Goal: Task Accomplishment & Management: Use online tool/utility

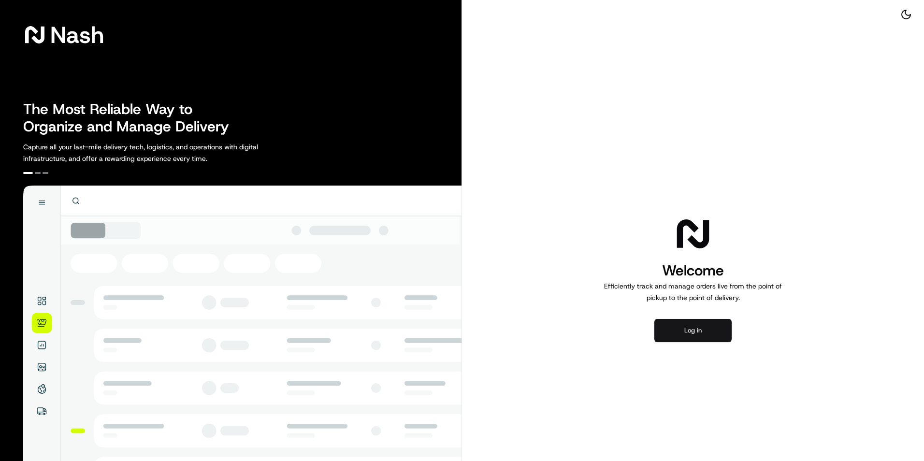
click at [718, 319] on button "Log in" at bounding box center [692, 330] width 77 height 23
